Goal: Information Seeking & Learning: Learn about a topic

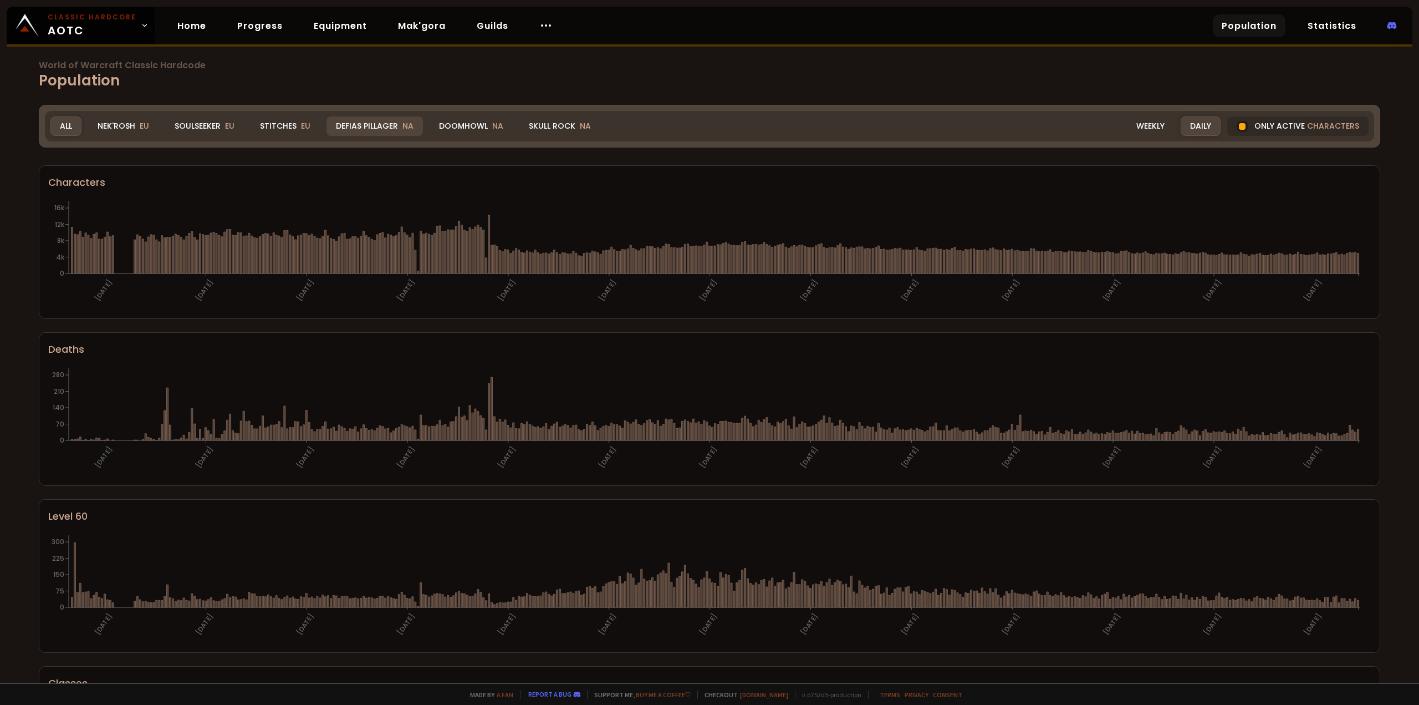
click at [364, 123] on div "Defias Pillager NA" at bounding box center [375, 125] width 96 height 19
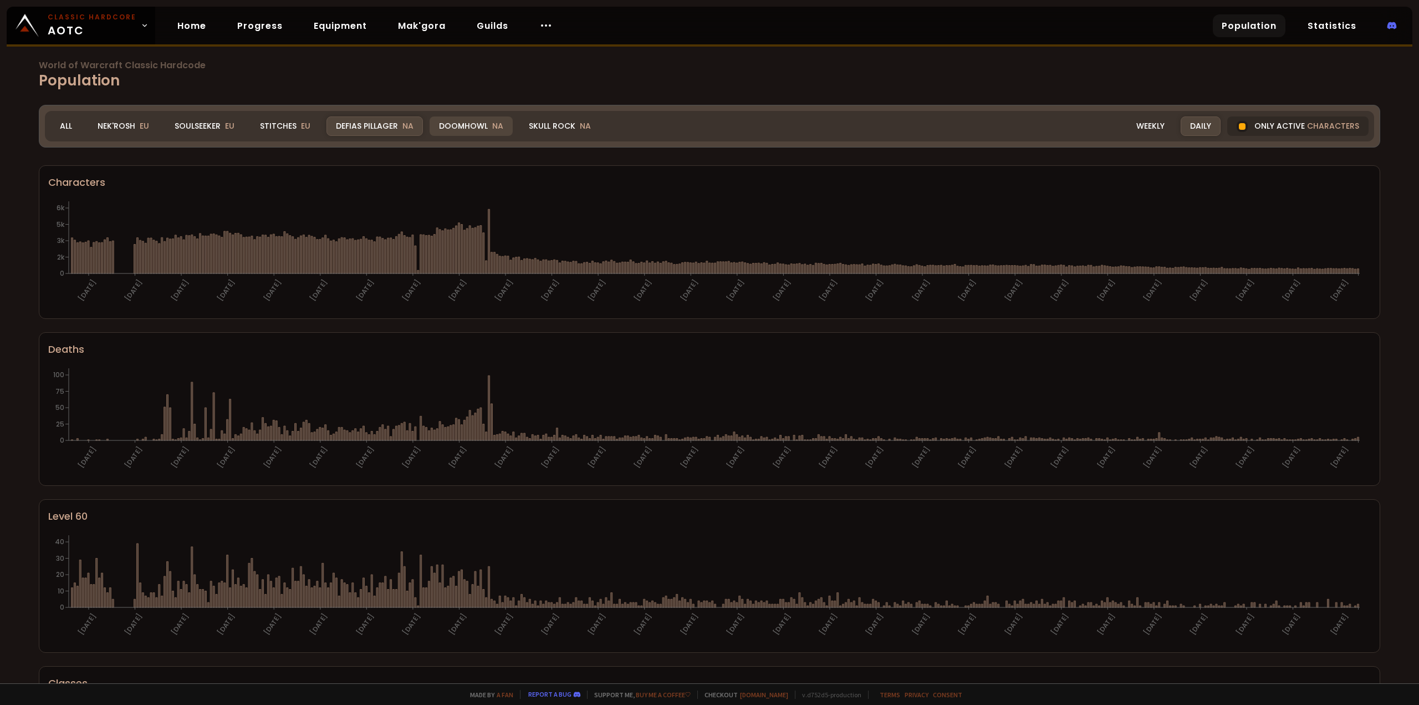
click at [451, 123] on div "Doomhowl NA" at bounding box center [471, 125] width 83 height 19
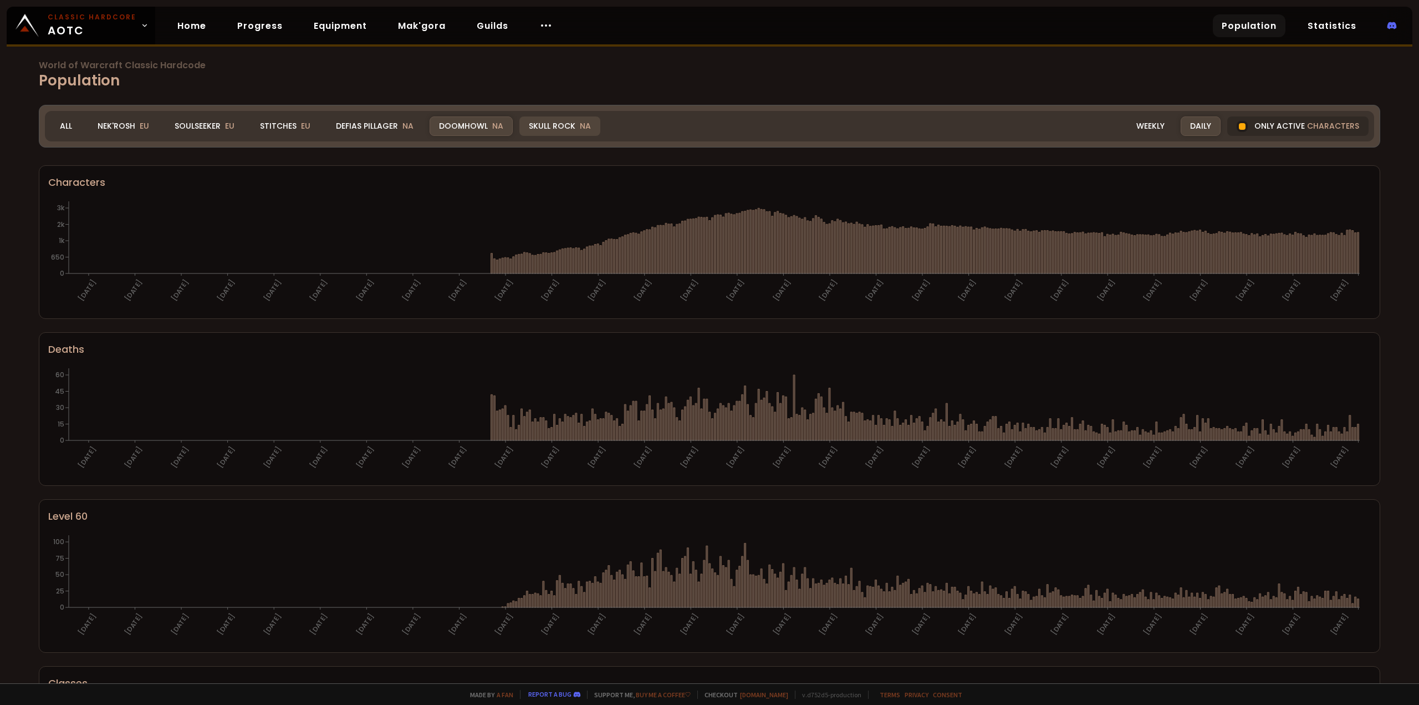
click at [548, 129] on div "Skull Rock NA" at bounding box center [559, 125] width 81 height 19
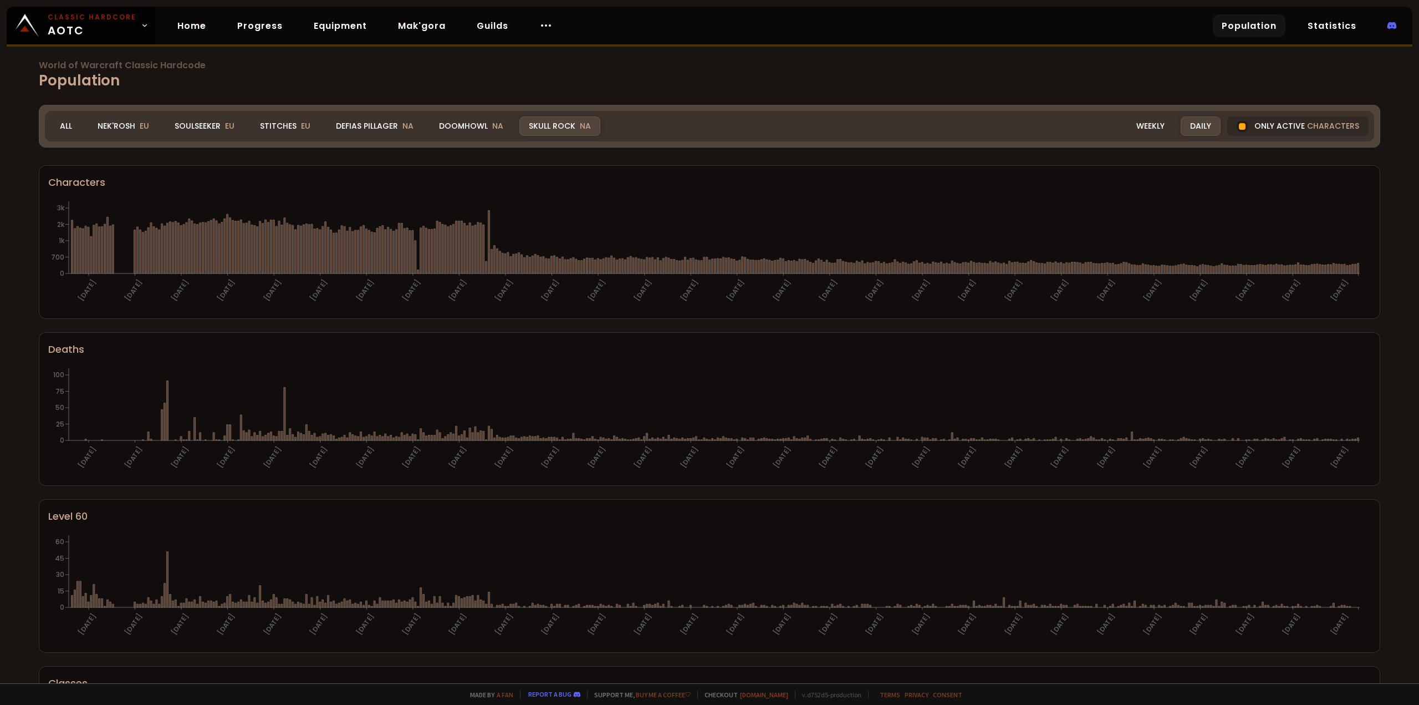
drag, startPoint x: 364, startPoint y: 125, endPoint x: 796, endPoint y: 0, distance: 449.7
click at [365, 125] on div "Defias Pillager NA" at bounding box center [375, 125] width 96 height 19
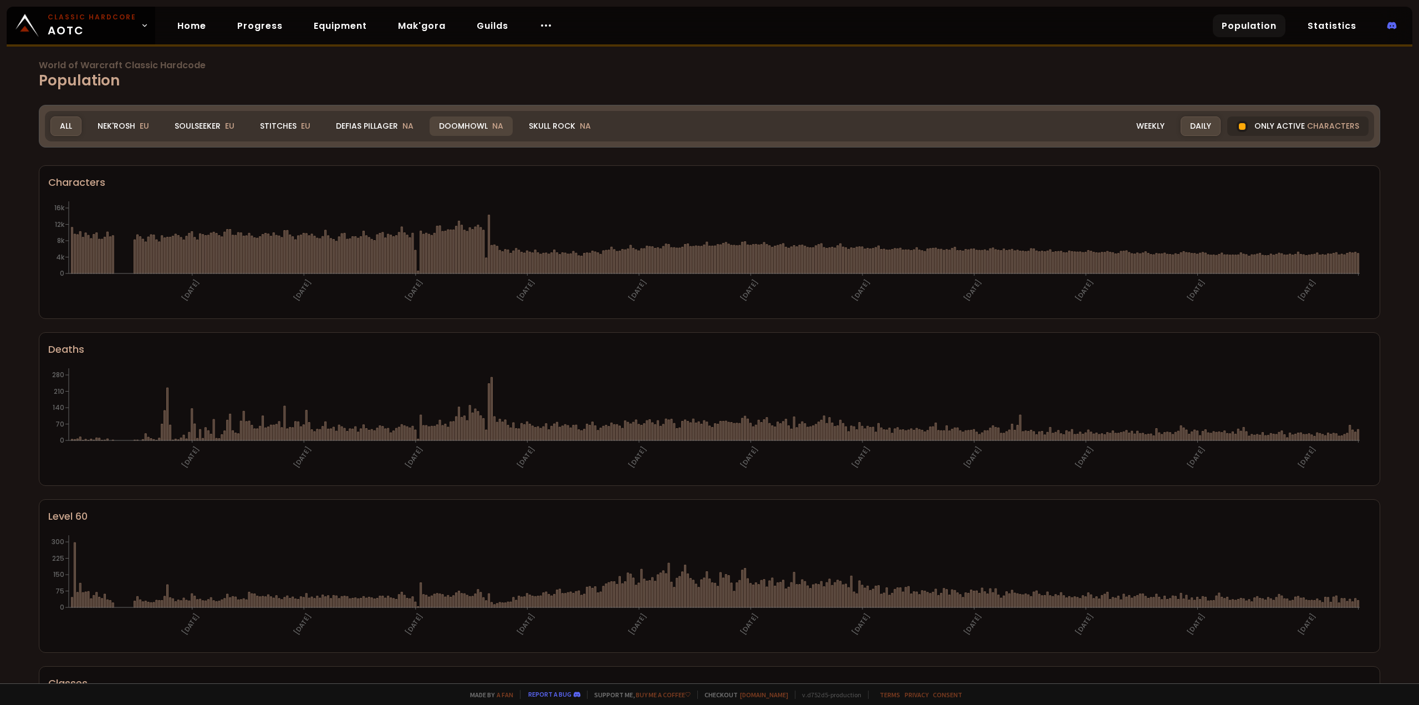
click at [465, 125] on div "Doomhowl NA" at bounding box center [471, 125] width 83 height 19
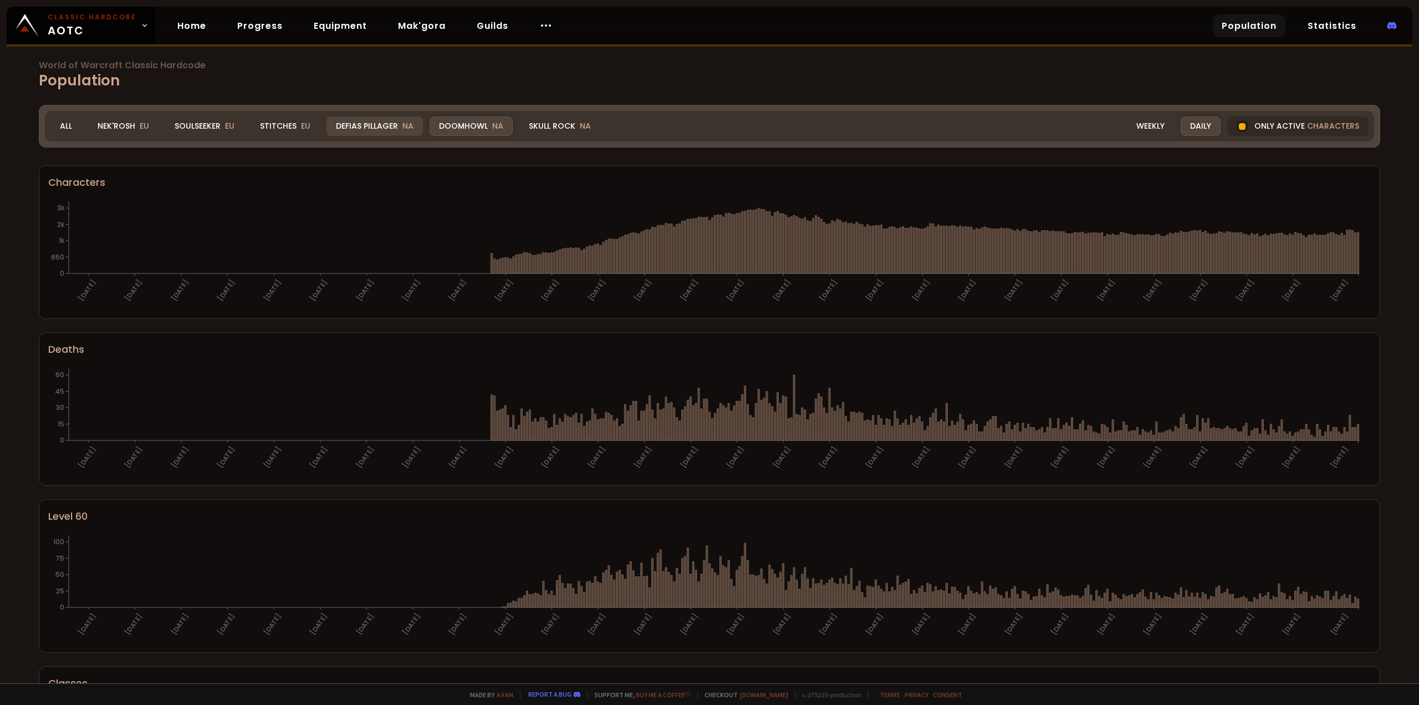
click at [356, 128] on div "Defias Pillager NA" at bounding box center [375, 125] width 96 height 19
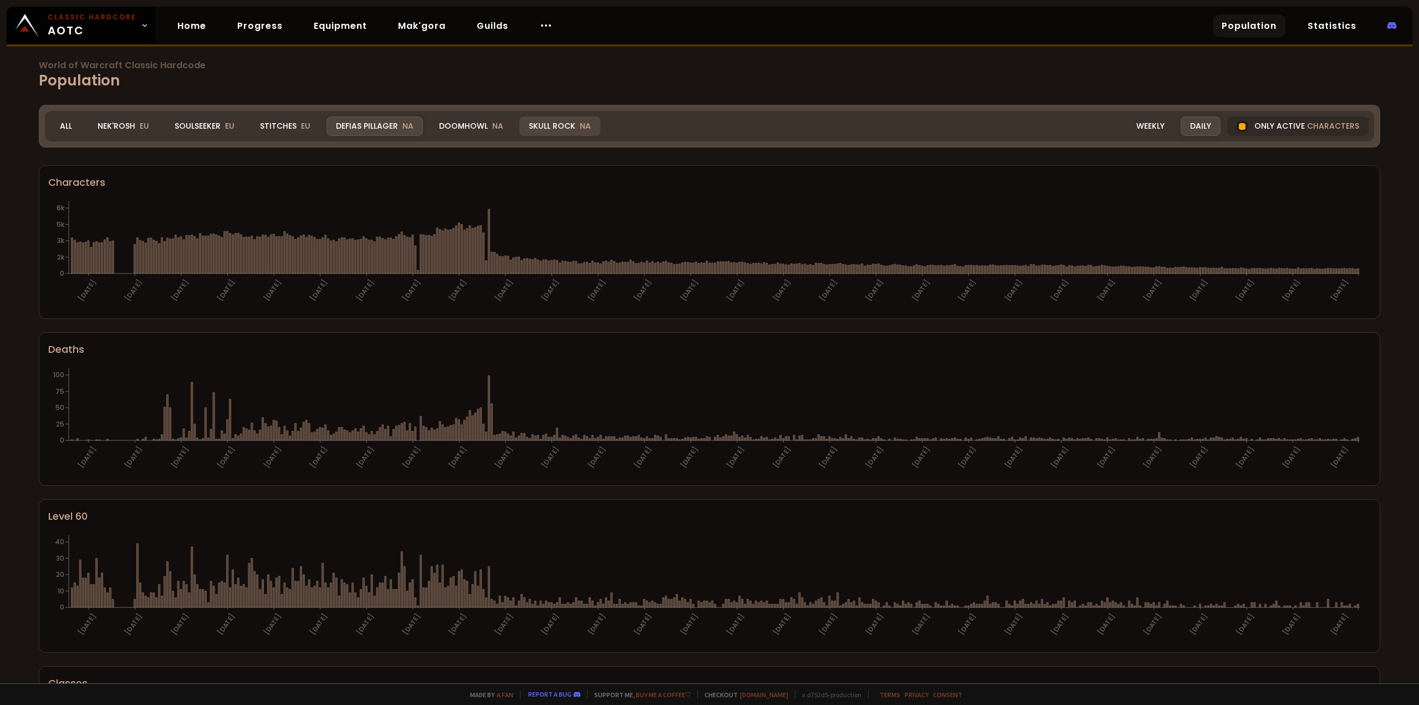
click at [563, 125] on div "Skull Rock NA" at bounding box center [559, 125] width 81 height 19
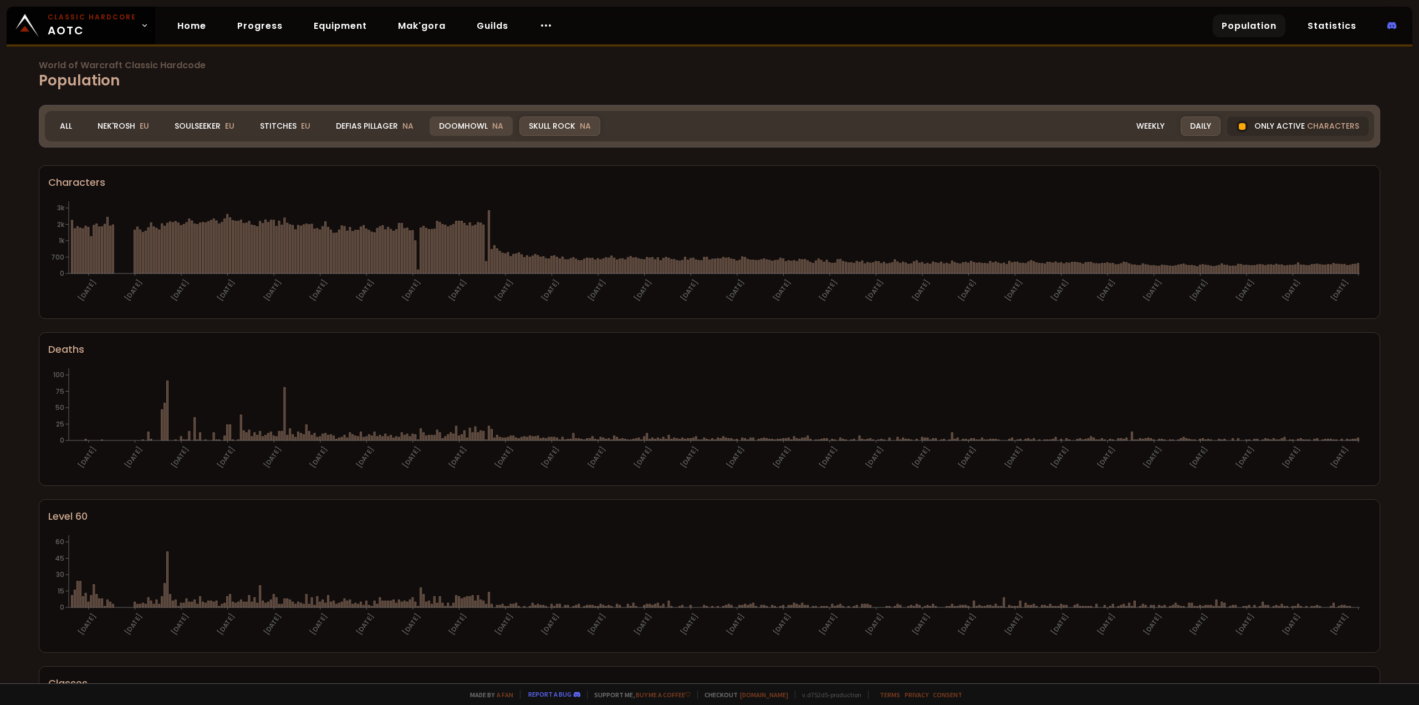
click at [479, 130] on div "Doomhowl NA" at bounding box center [471, 125] width 83 height 19
